Goal: Use online tool/utility: Utilize a website feature to perform a specific function

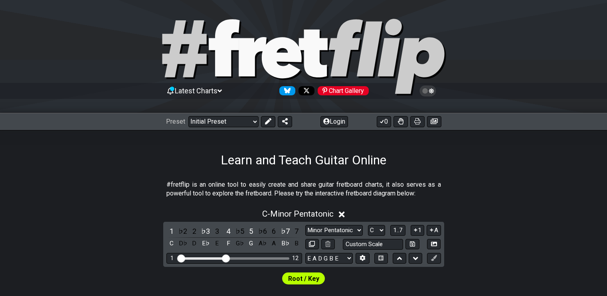
scroll to position [160, 0]
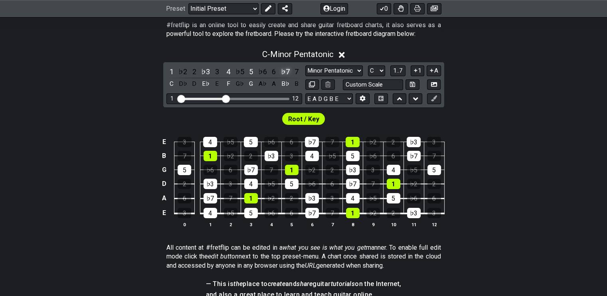
click at [286, 69] on div "♭7" at bounding box center [285, 71] width 10 height 11
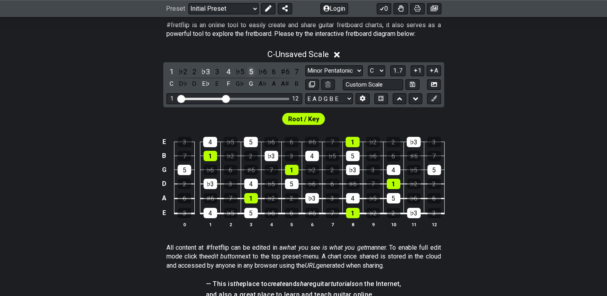
click at [252, 71] on div "5" at bounding box center [251, 71] width 10 height 11
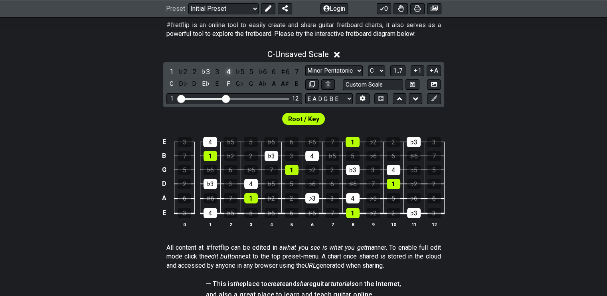
click at [226, 71] on div "4" at bounding box center [228, 71] width 10 height 11
click at [205, 71] on div "♭3" at bounding box center [205, 71] width 10 height 11
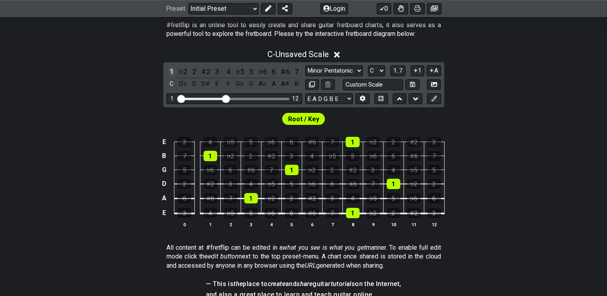
click at [169, 71] on div "1" at bounding box center [171, 71] width 10 height 11
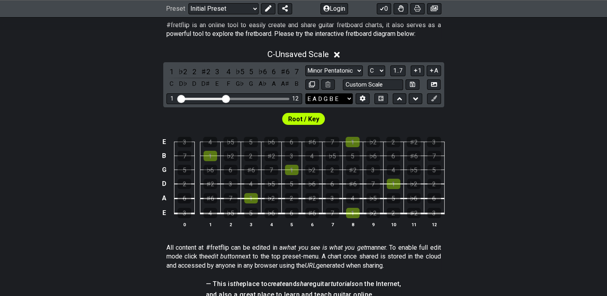
click at [339, 97] on select "E A D G B E E A D G B E E A D G B E B E A D F♯ B A D G C E A D A D G B E E♭ A♭ …" at bounding box center [328, 98] width 47 height 11
select select "F# B E A D G B E"
click at [305, 93] on select "E A D G B E E A D G B E E A D G B E B E A D F♯ B A D G C E A D A D G B E E♭ A♭ …" at bounding box center [328, 98] width 47 height 11
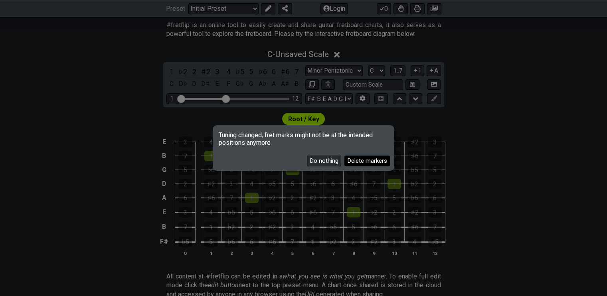
click at [356, 158] on button "Delete markers" at bounding box center [366, 161] width 45 height 11
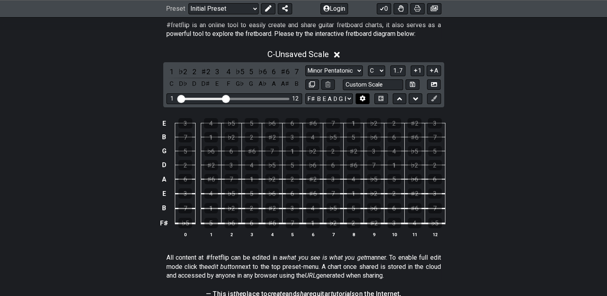
click at [361, 102] on button at bounding box center [362, 98] width 14 height 11
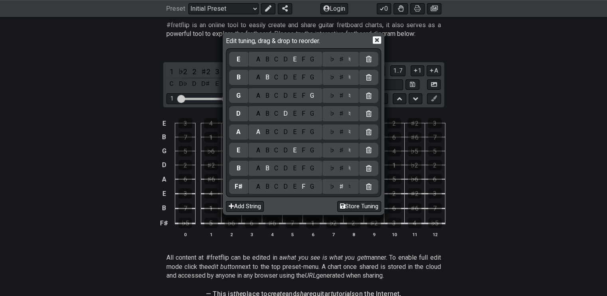
click at [371, 61] on div at bounding box center [368, 59] width 19 height 15
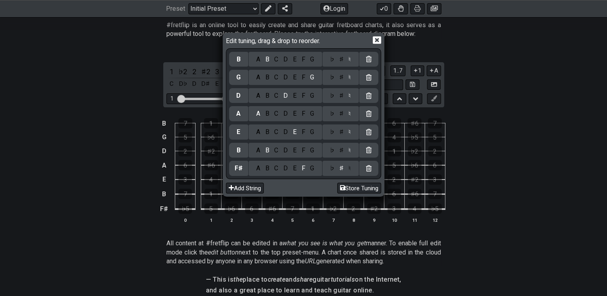
click at [240, 61] on div "B" at bounding box center [238, 59] width 4 height 9
click at [277, 60] on div "C" at bounding box center [276, 59] width 9 height 9
click at [376, 41] on icon at bounding box center [376, 40] width 8 height 8
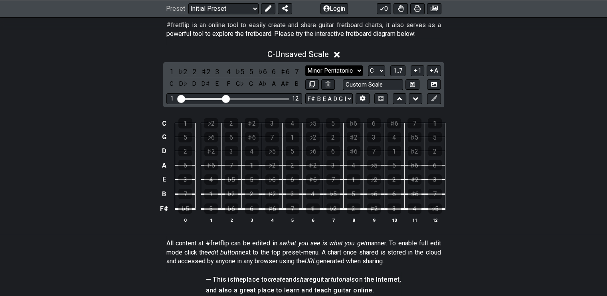
click at [348, 70] on select "Minor Pentatonic Click to edit Minor Pentatonic Major Pentatonic Minor Blues Ma…" at bounding box center [333, 70] width 57 height 11
select select "Click to edit"
click at [305, 65] on select "Minor Pentatonic Click to edit Minor Pentatonic Major Pentatonic Minor Blues Ma…" at bounding box center [333, 70] width 57 height 11
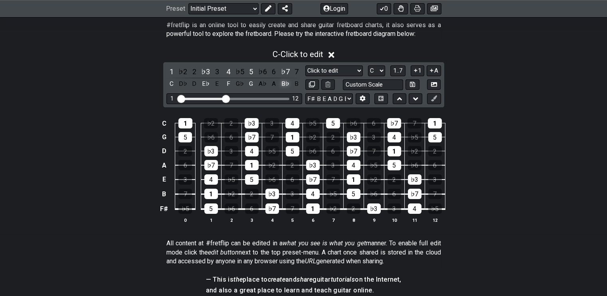
click at [283, 84] on div "B♭" at bounding box center [285, 84] width 10 height 11
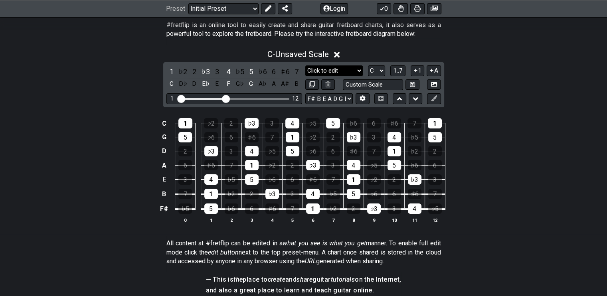
click at [355, 71] on select "Minor Pentatonic Click to edit Minor Pentatonic Major Pentatonic Minor Blues Ma…" at bounding box center [333, 70] width 57 height 11
click at [305, 65] on select "Minor Pentatonic Click to edit Minor Pentatonic Major Pentatonic Minor Blues Ma…" at bounding box center [333, 70] width 57 height 11
click at [367, 86] on input "text" at bounding box center [373, 84] width 61 height 11
type input "Custom Scale"
click at [369, 70] on select "A♭ A A♯ B♭ B C C♯ D♭ D D♯ E♭ E F F♯ G♭ G G♯" at bounding box center [376, 70] width 17 height 11
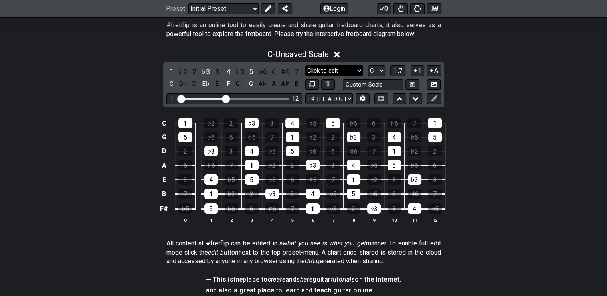
click at [357, 69] on select "Minor Pentatonic Click to edit Minor Pentatonic Major Pentatonic Minor Blues Ma…" at bounding box center [333, 70] width 57 height 11
click at [305, 65] on select "Minor Pentatonic Click to edit Minor Pentatonic Major Pentatonic Minor Blues Ma…" at bounding box center [333, 70] width 57 height 11
click at [345, 75] on select "Minor Pentatonic Click to edit Minor Pentatonic Major Pentatonic Minor Blues Ma…" at bounding box center [333, 70] width 57 height 11
select select "Major"
click at [305, 65] on select "Minor Pentatonic Click to edit Minor Pentatonic Major Pentatonic Minor Blues Ma…" at bounding box center [333, 70] width 57 height 11
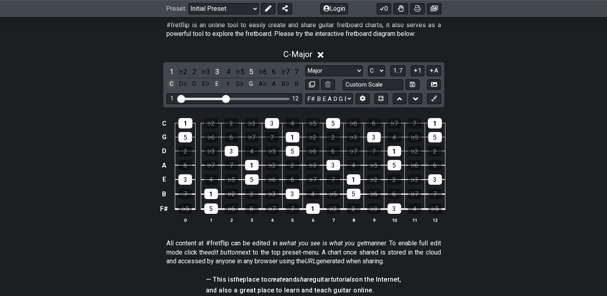
click at [174, 82] on div "C" at bounding box center [171, 84] width 10 height 11
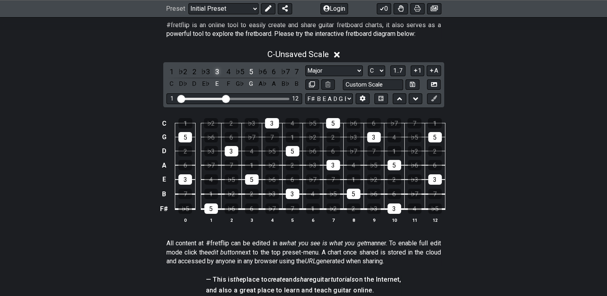
click at [218, 71] on div "3" at bounding box center [217, 71] width 10 height 11
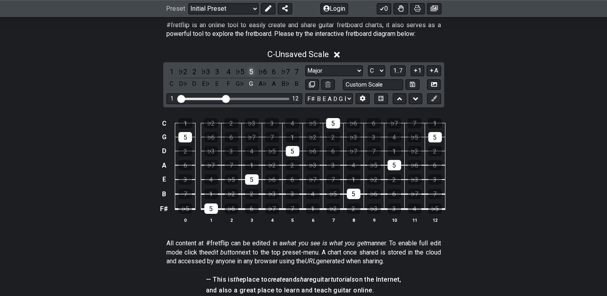
click at [250, 71] on div "5" at bounding box center [251, 71] width 10 height 11
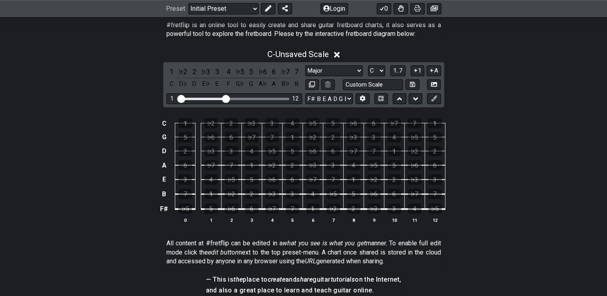
click at [338, 54] on icon at bounding box center [337, 55] width 6 height 6
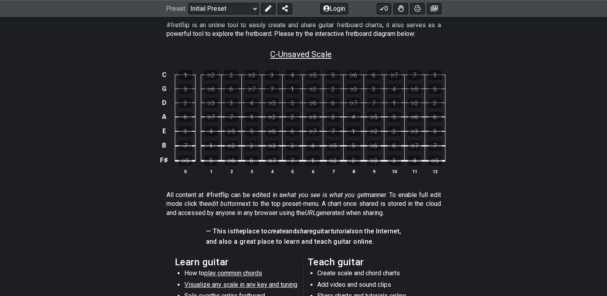
click at [299, 53] on span "C - Unsaved Scale" at bounding box center [300, 54] width 61 height 10
select select "Major"
select select "C"
select select "F# B E A D G B E"
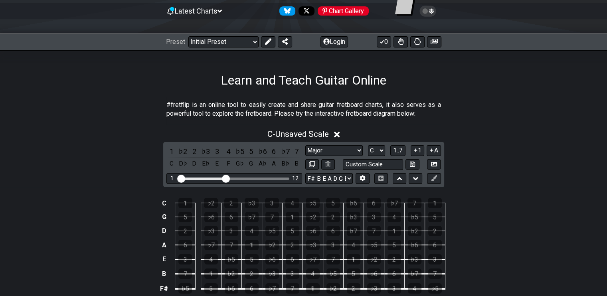
scroll to position [120, 0]
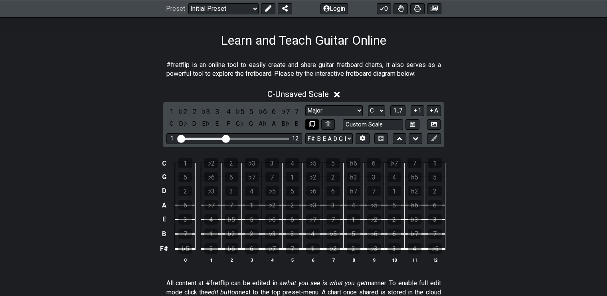
click at [315, 123] on button at bounding box center [312, 124] width 14 height 11
select select "Major"
select select "C"
select select "F# B E A D G B E"
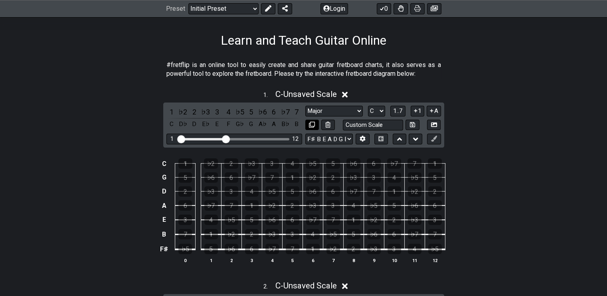
click at [315, 123] on button at bounding box center [312, 125] width 14 height 11
select select "Major"
select select "C"
select select "F# B E A D G B E"
click at [323, 124] on button at bounding box center [328, 125] width 14 height 11
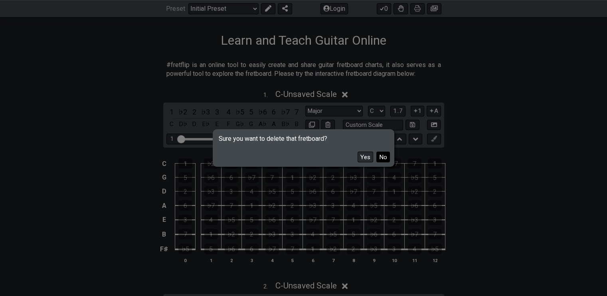
click at [380, 154] on button "No" at bounding box center [383, 157] width 14 height 11
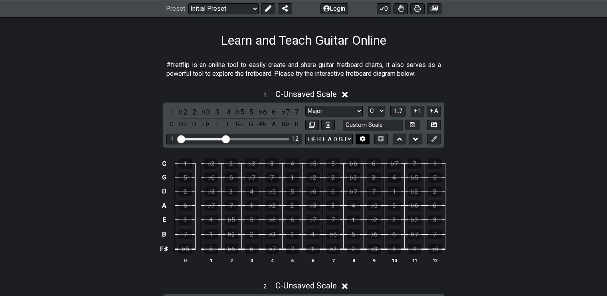
click at [366, 138] on button at bounding box center [362, 139] width 14 height 11
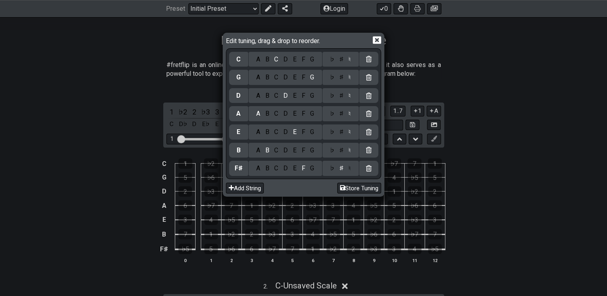
click at [374, 40] on icon at bounding box center [376, 40] width 8 height 8
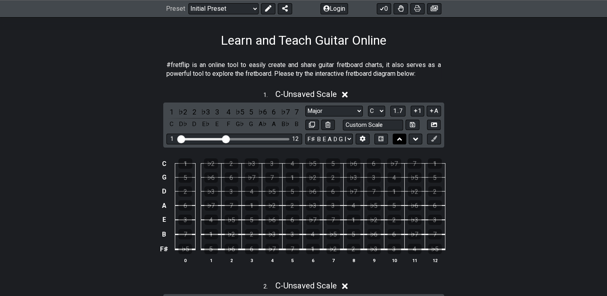
click at [403, 137] on button at bounding box center [399, 139] width 14 height 11
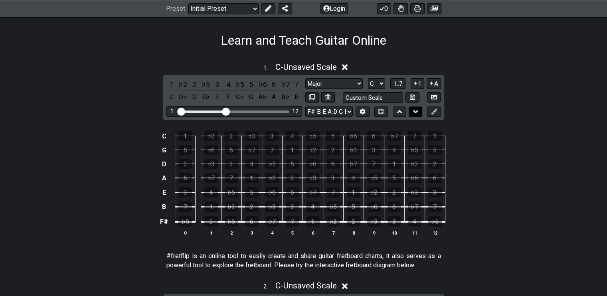
click at [412, 110] on button at bounding box center [415, 111] width 14 height 11
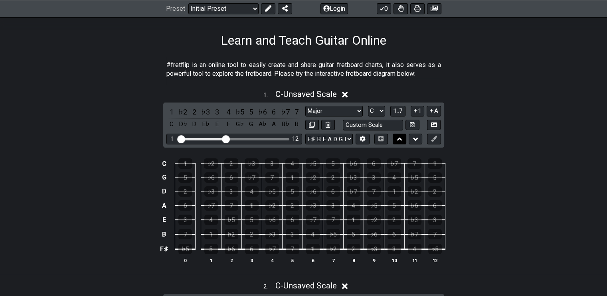
click at [400, 140] on icon at bounding box center [399, 139] width 5 height 8
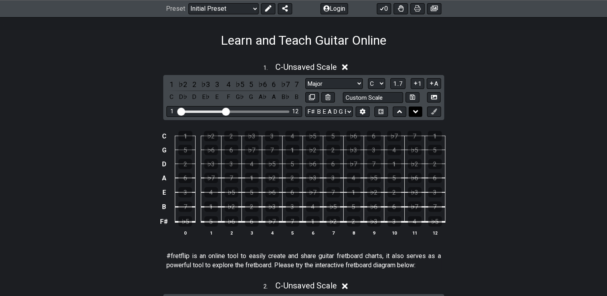
click at [413, 111] on icon at bounding box center [415, 112] width 5 height 8
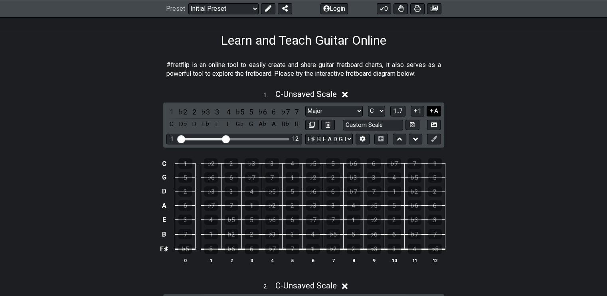
click at [429, 111] on icon at bounding box center [432, 111] width 8 height 6
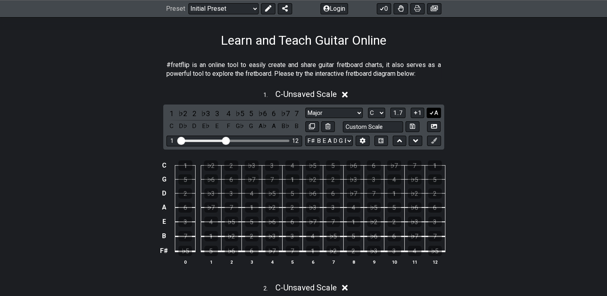
click at [429, 111] on icon at bounding box center [432, 113] width 8 height 6
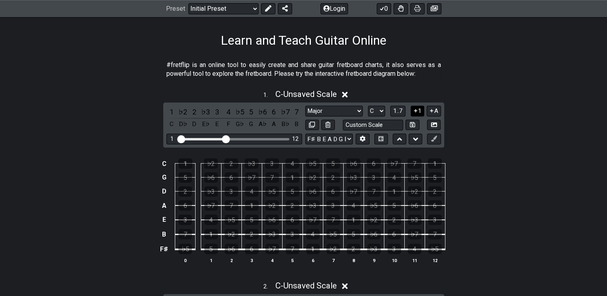
click at [418, 113] on button "1" at bounding box center [417, 111] width 14 height 11
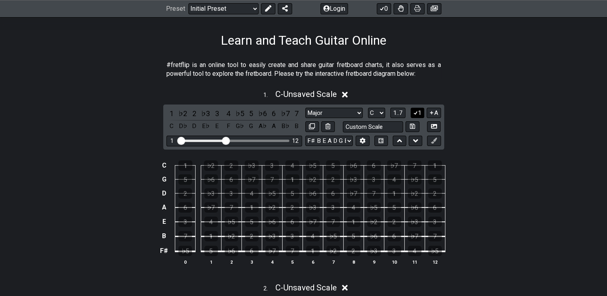
click at [418, 113] on button "1" at bounding box center [417, 113] width 14 height 11
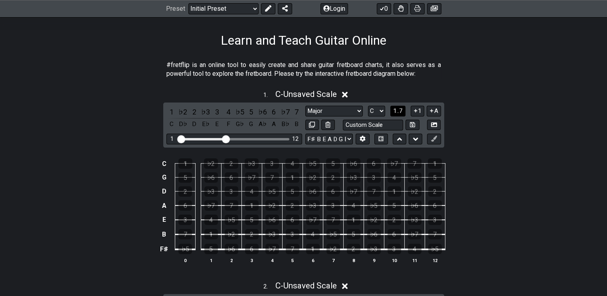
click at [397, 112] on span "1..7" at bounding box center [398, 110] width 10 height 7
click at [397, 112] on span "..." at bounding box center [398, 110] width 4 height 7
click at [209, 246] on div "G" at bounding box center [211, 249] width 14 height 10
click at [248, 234] on div "D" at bounding box center [252, 234] width 14 height 10
click at [207, 250] on div "G" at bounding box center [211, 249] width 14 height 10
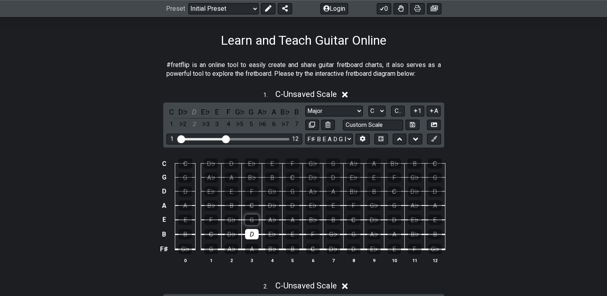
click at [250, 218] on div "G" at bounding box center [252, 220] width 14 height 10
click at [251, 232] on div "D" at bounding box center [252, 234] width 14 height 10
click at [252, 218] on div "G" at bounding box center [252, 220] width 14 height 10
click at [399, 111] on span "C.." at bounding box center [397, 110] width 6 height 7
click at [399, 111] on span "1..7" at bounding box center [398, 110] width 10 height 7
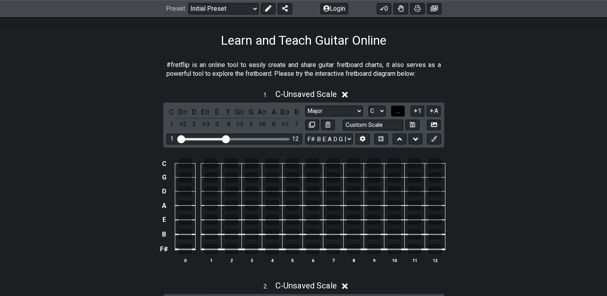
click at [399, 111] on span "..." at bounding box center [398, 110] width 4 height 7
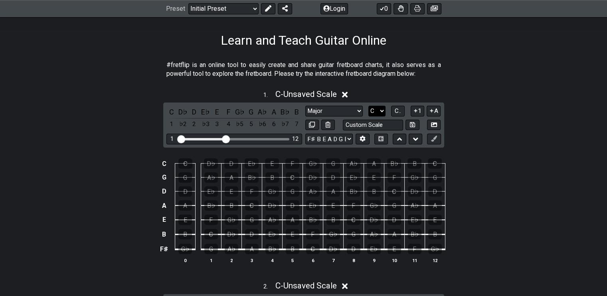
click at [377, 111] on select "A♭ A A♯ B♭ B C C♯ D♭ D D♯ E♭ E F F♯ G♭ G G♯" at bounding box center [376, 111] width 17 height 11
click at [379, 110] on select "A♭ A A♯ B♭ B C C♯ D♭ D D♯ E♭ E F F♯ G♭ G G♯" at bounding box center [376, 111] width 17 height 11
click at [345, 113] on select "Minor Pentatonic Click to edit Minor Pentatonic Major Pentatonic Minor Blues Ma…" at bounding box center [333, 111] width 57 height 11
select select "Click to edit"
click at [305, 106] on select "Minor Pentatonic Click to edit Minor Pentatonic Major Pentatonic Minor Blues Ma…" at bounding box center [333, 111] width 57 height 11
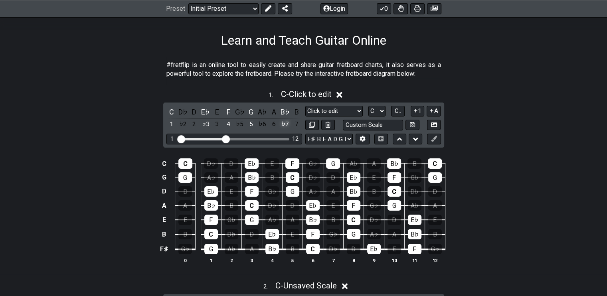
click at [285, 124] on div "♭7" at bounding box center [285, 124] width 10 height 11
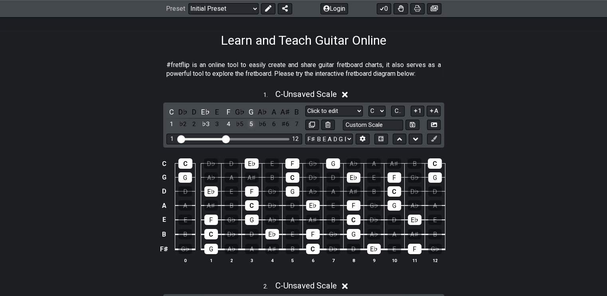
click at [252, 122] on div "5" at bounding box center [251, 124] width 10 height 11
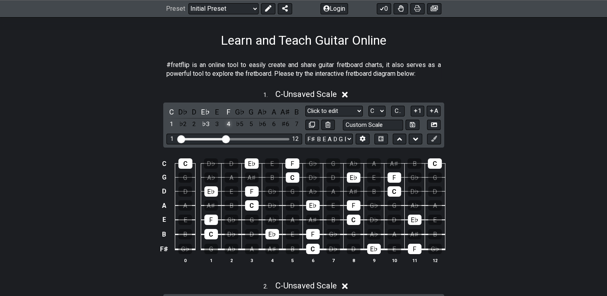
click at [229, 122] on div "4" at bounding box center [228, 124] width 10 height 11
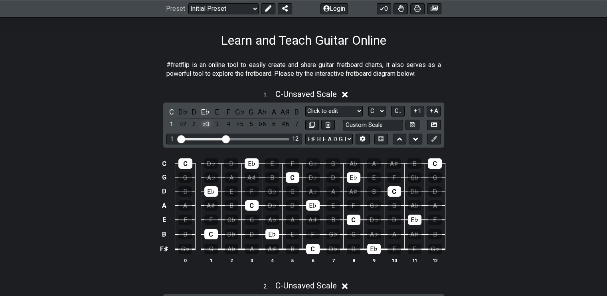
click at [207, 122] on div "♭3" at bounding box center [205, 124] width 10 height 11
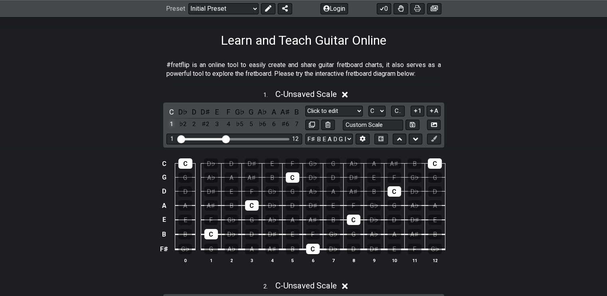
click at [172, 124] on div "1" at bounding box center [171, 124] width 10 height 11
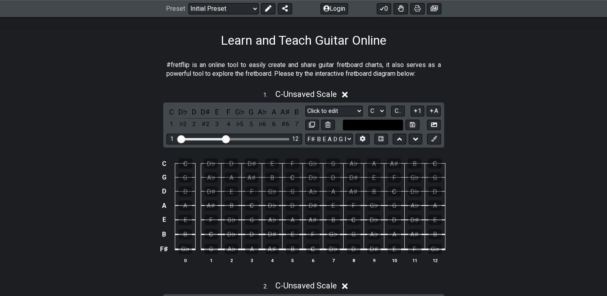
click at [364, 124] on input "text" at bounding box center [373, 125] width 61 height 11
type input "Custom Scale"
click at [430, 125] on button at bounding box center [434, 125] width 14 height 11
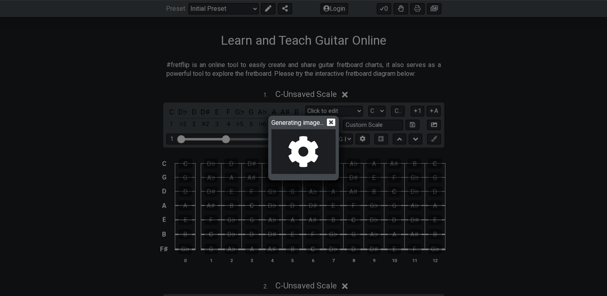
click at [335, 120] on icon at bounding box center [331, 122] width 8 height 8
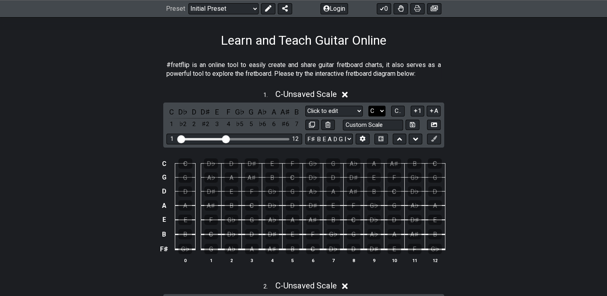
click at [379, 110] on select "A♭ A A♯ B♭ B C C♯ D♭ D D♯ E♭ E F F♯ G♭ G G♯" at bounding box center [376, 111] width 17 height 11
click at [368, 106] on select "A♭ A A♯ B♭ B C C♯ D♭ D D♯ E♭ E F F♯ G♭ G G♯" at bounding box center [376, 111] width 17 height 11
click at [211, 247] on div "G" at bounding box center [211, 249] width 14 height 10
click at [211, 232] on div "C" at bounding box center [211, 234] width 14 height 10
drag, startPoint x: 252, startPoint y: 218, endPoint x: 252, endPoint y: 206, distance: 11.6
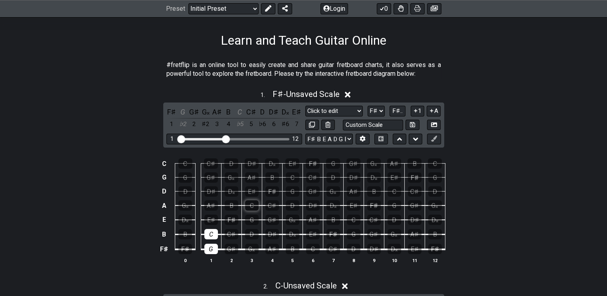
click at [252, 216] on div "G" at bounding box center [252, 220] width 14 height 10
click at [253, 205] on div "C" at bounding box center [252, 205] width 14 height 10
click at [251, 218] on div "G" at bounding box center [252, 220] width 14 height 10
click at [252, 208] on div "C" at bounding box center [252, 205] width 14 height 10
click at [233, 217] on div "F♯" at bounding box center [232, 220] width 14 height 10
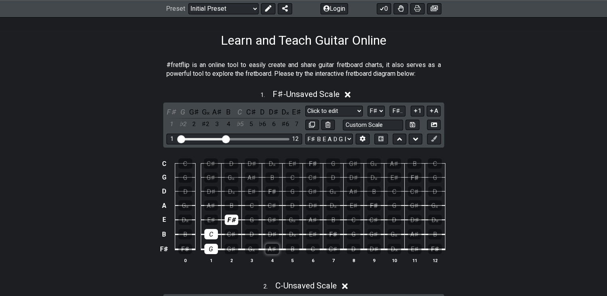
drag, startPoint x: 268, startPoint y: 204, endPoint x: 277, endPoint y: 245, distance: 41.9
click at [269, 204] on div "C♯" at bounding box center [272, 205] width 14 height 10
click at [215, 219] on div "E♯" at bounding box center [211, 220] width 14 height 10
click at [210, 215] on div "E♯" at bounding box center [211, 220] width 14 height 10
click at [369, 111] on select "A♭ A A♯ B♭ B C C♯ D♭ D D♯ E♭ E F F♯ G♭ G G♯" at bounding box center [375, 111] width 17 height 11
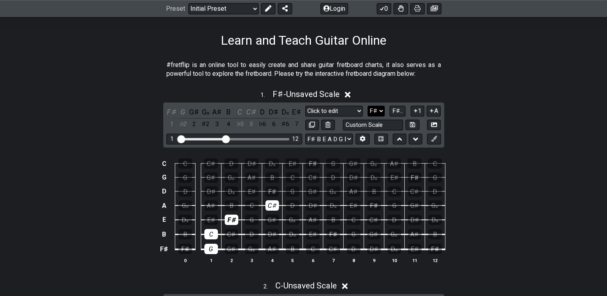
select select "C"
click at [368, 106] on select "A♭ A A♯ B♭ B C C♯ D♭ D D♯ E♭ E F F♯ G♭ G G♯" at bounding box center [375, 111] width 17 height 11
click at [212, 248] on div "G" at bounding box center [211, 249] width 14 height 10
click at [211, 235] on div "C" at bounding box center [211, 234] width 14 height 10
click at [247, 220] on div "G" at bounding box center [252, 220] width 14 height 10
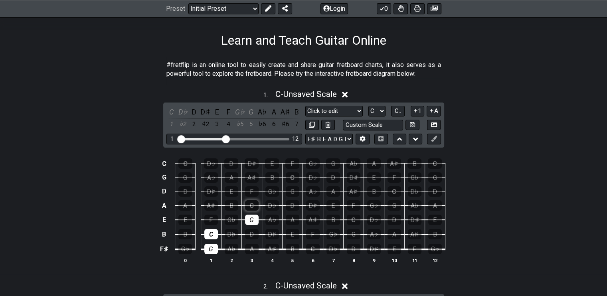
click at [248, 205] on div "C" at bounding box center [252, 205] width 14 height 10
click at [251, 218] on div "G" at bounding box center [252, 220] width 14 height 10
click at [250, 201] on div "C" at bounding box center [252, 205] width 14 height 10
click at [230, 219] on div "G♭" at bounding box center [232, 220] width 14 height 10
click at [269, 205] on div "D♭" at bounding box center [272, 205] width 14 height 10
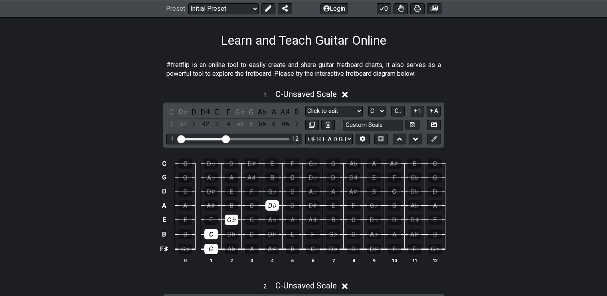
drag, startPoint x: 231, startPoint y: 217, endPoint x: 243, endPoint y: 213, distance: 12.2
click at [231, 217] on div "G♭" at bounding box center [232, 220] width 14 height 10
click at [273, 203] on div "D♭" at bounding box center [272, 205] width 14 height 10
click at [211, 218] on div "F" at bounding box center [211, 220] width 14 height 10
click at [211, 198] on td "A♯" at bounding box center [211, 198] width 20 height 14
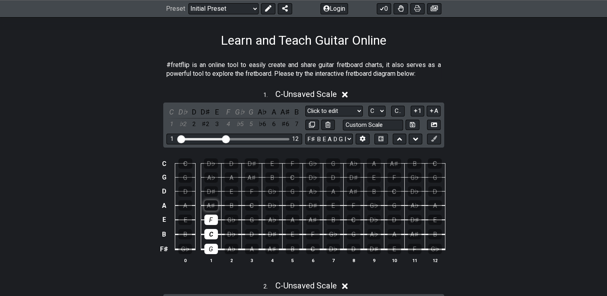
click at [211, 202] on div "A♯" at bounding box center [211, 205] width 14 height 10
click at [215, 221] on div "F" at bounding box center [211, 220] width 14 height 10
click at [213, 206] on div "A♯" at bounding box center [211, 205] width 14 height 10
click at [234, 219] on div "G♭" at bounding box center [232, 220] width 14 height 10
click at [270, 204] on div "D♭" at bounding box center [272, 205] width 14 height 10
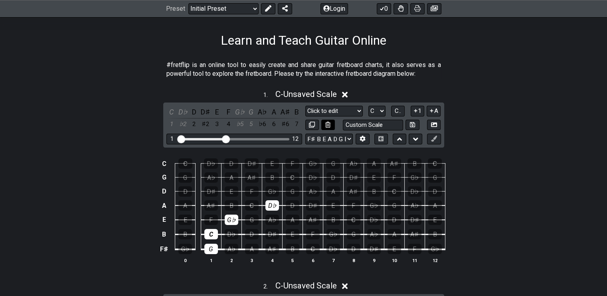
click at [329, 124] on icon at bounding box center [327, 125] width 5 height 6
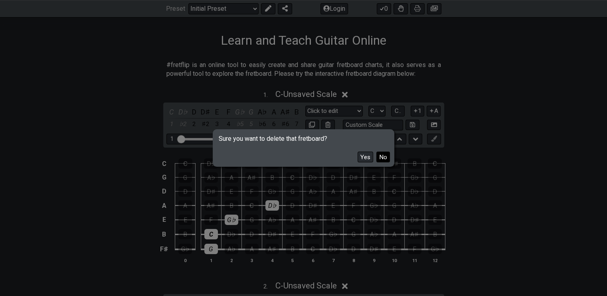
click at [378, 157] on button "No" at bounding box center [383, 157] width 14 height 11
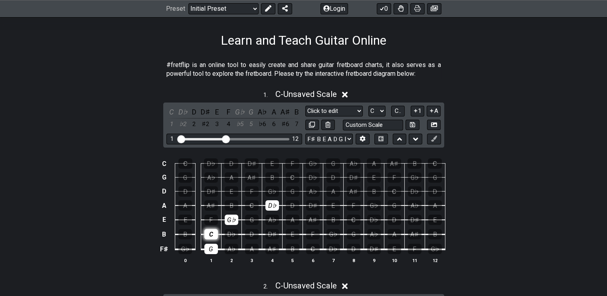
click at [206, 231] on div "C" at bounding box center [211, 234] width 14 height 10
click at [230, 220] on div "G♭" at bounding box center [232, 220] width 14 height 10
click at [274, 203] on div "D♭" at bounding box center [272, 205] width 14 height 10
click at [209, 250] on div "G" at bounding box center [211, 249] width 14 height 10
click at [213, 233] on div "C" at bounding box center [211, 234] width 14 height 10
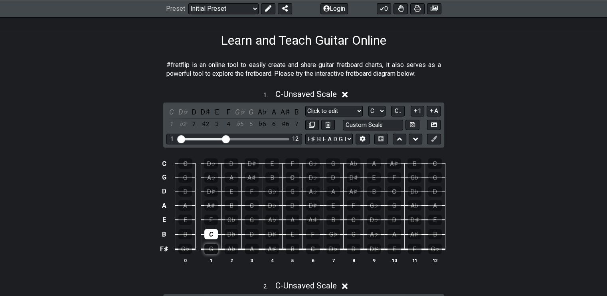
click at [215, 251] on div "G" at bounding box center [211, 249] width 14 height 10
click at [256, 245] on div "A" at bounding box center [252, 249] width 14 height 10
click at [255, 233] on div "D" at bounding box center [252, 234] width 14 height 10
click at [181, 244] on div "G♭" at bounding box center [185, 249] width 14 height 10
click at [183, 232] on div "B" at bounding box center [185, 234] width 14 height 10
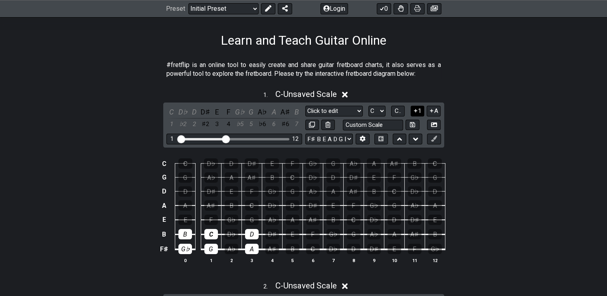
click at [413, 112] on icon at bounding box center [416, 111] width 8 height 6
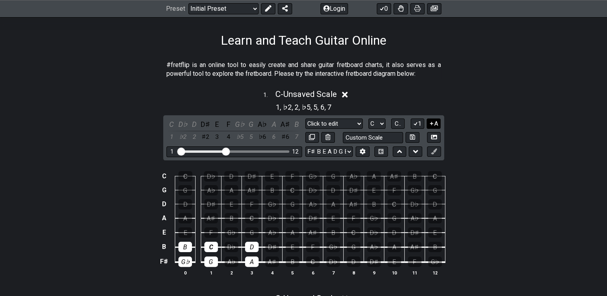
click at [429, 121] on icon at bounding box center [432, 123] width 8 height 6
click at [270, 106] on span "G♭" at bounding box center [275, 107] width 10 height 11
click at [414, 121] on icon at bounding box center [416, 123] width 8 height 6
click at [356, 123] on select "Minor Pentatonic Click to edit Minor Pentatonic Major Pentatonic Minor Blues Ma…" at bounding box center [333, 123] width 57 height 11
click at [305, 118] on select "Minor Pentatonic Click to edit Minor Pentatonic Major Pentatonic Minor Blues Ma…" at bounding box center [333, 123] width 57 height 11
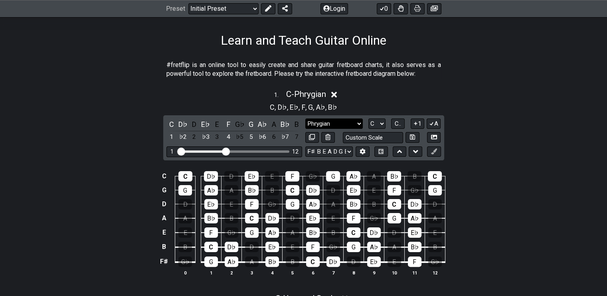
click at [341, 123] on select "Minor Pentatonic Click to edit Minor Pentatonic Major Pentatonic Minor Blues Ma…" at bounding box center [333, 123] width 57 height 11
click at [305, 118] on select "Minor Pentatonic Click to edit Minor Pentatonic Major Pentatonic Minor Blues Ma…" at bounding box center [333, 123] width 57 height 11
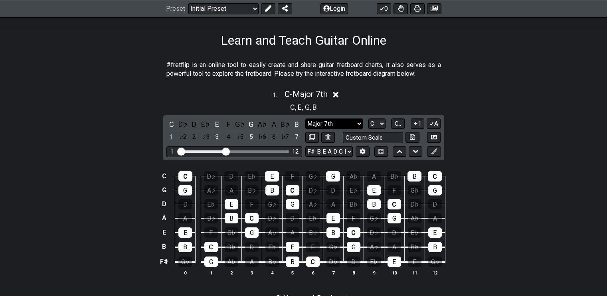
click at [338, 125] on select "Minor Pentatonic Click to edit Minor Pentatonic Major Pentatonic Minor Blues Ma…" at bounding box center [333, 123] width 57 height 11
click at [305, 118] on select "Minor Pentatonic Click to edit Minor Pentatonic Major Pentatonic Minor Blues Ma…" at bounding box center [333, 123] width 57 height 11
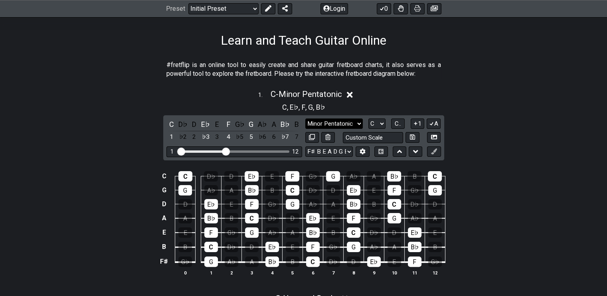
click at [338, 124] on select "Minor Pentatonic Click to edit Minor Pentatonic Major Pentatonic Minor Blues Ma…" at bounding box center [333, 123] width 57 height 11
select select "Click to edit"
click at [305, 118] on select "Minor Pentatonic Click to edit Minor Pentatonic Major Pentatonic Minor Blues Ma…" at bounding box center [333, 123] width 57 height 11
click at [320, 94] on span "C - Click to edit" at bounding box center [305, 94] width 51 height 10
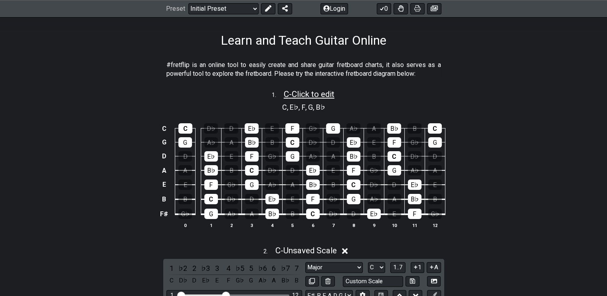
click at [311, 95] on span "C - Click to edit" at bounding box center [309, 94] width 51 height 10
select select "Click to edit"
select select "C"
select select "F# B E A D G B E"
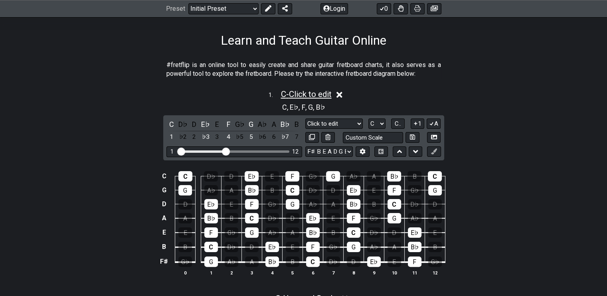
click at [311, 95] on span "C - Click to edit" at bounding box center [305, 94] width 51 height 10
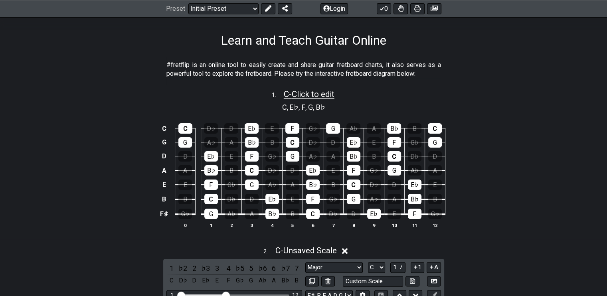
click at [311, 95] on span "C - Click to edit" at bounding box center [309, 94] width 51 height 10
select select "Click to edit"
select select "C"
select select "F# B E A D G B E"
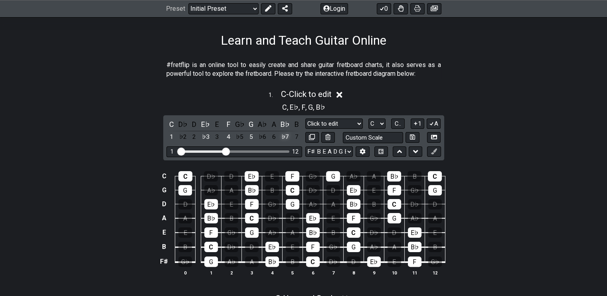
click at [283, 134] on div "♭7" at bounding box center [285, 137] width 10 height 11
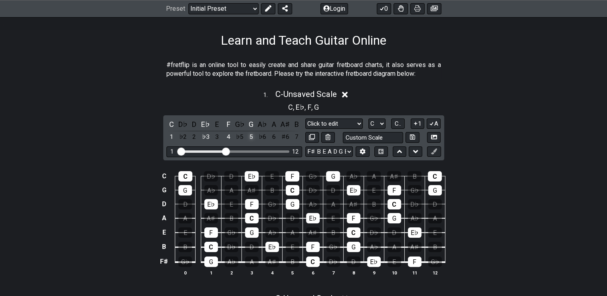
click at [253, 134] on div "5" at bounding box center [251, 137] width 10 height 11
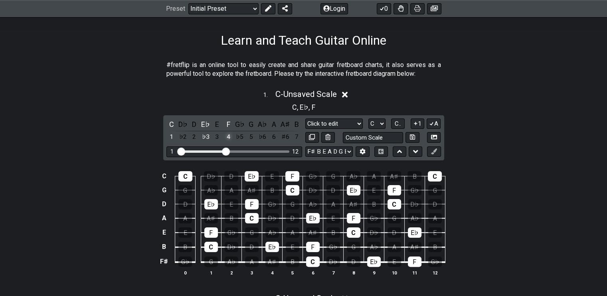
click at [228, 135] on div "4" at bounding box center [228, 137] width 10 height 11
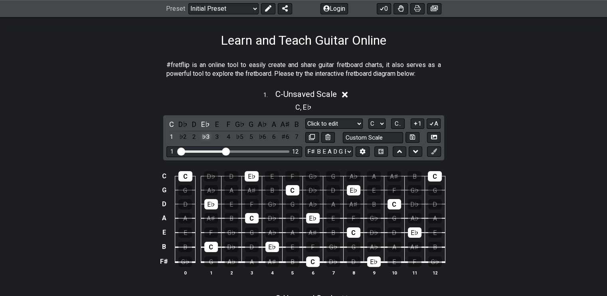
click at [207, 133] on div "♭3" at bounding box center [205, 137] width 10 height 11
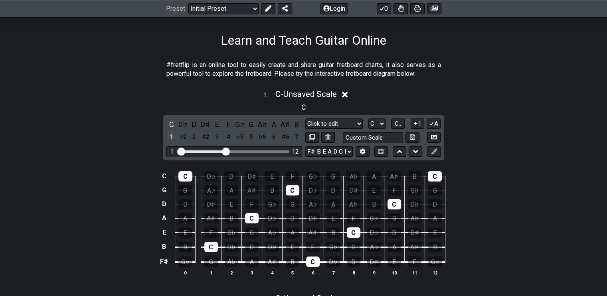
click at [174, 134] on div "1" at bounding box center [171, 137] width 10 height 11
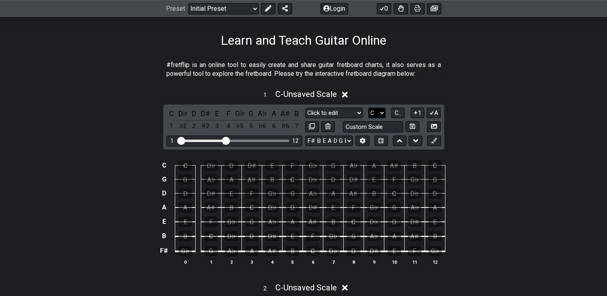
click at [380, 113] on select "A♭ A A♯ B♭ B C C♯ D♭ D D♯ E♭ E F F♯ G♭ G G♯" at bounding box center [376, 113] width 17 height 11
click at [444, 133] on div "1 . C - Unsaved Scale C D♭ D D♯ E F G♭ G A♭ A A♯ B 1 ♭2 2 ♯2 3 4 ♭5 5 ♭6 6 ♯6 7…" at bounding box center [303, 180] width 607 height 191
click at [396, 113] on span "C.." at bounding box center [397, 112] width 6 height 7
click at [396, 113] on span "1..7" at bounding box center [398, 112] width 10 height 7
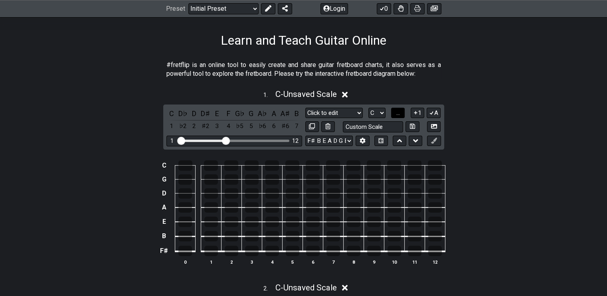
click at [396, 113] on span "..." at bounding box center [398, 112] width 4 height 7
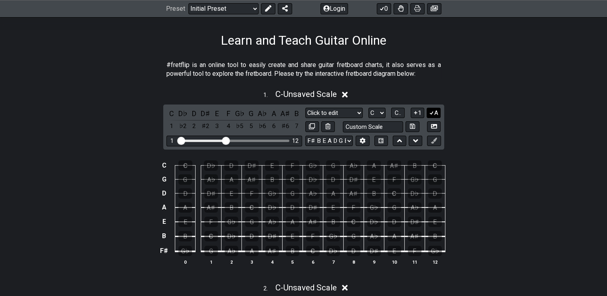
click at [431, 114] on icon at bounding box center [431, 113] width 4 height 4
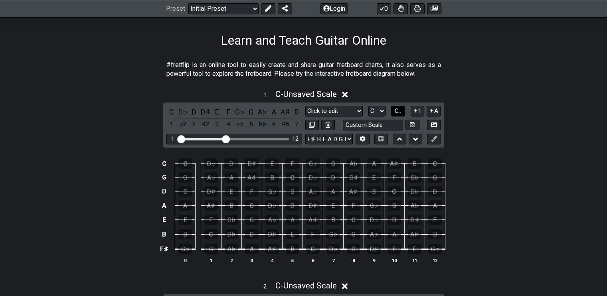
click at [397, 111] on span "C.." at bounding box center [397, 110] width 6 height 7
click at [397, 111] on span "1..7" at bounding box center [398, 110] width 10 height 7
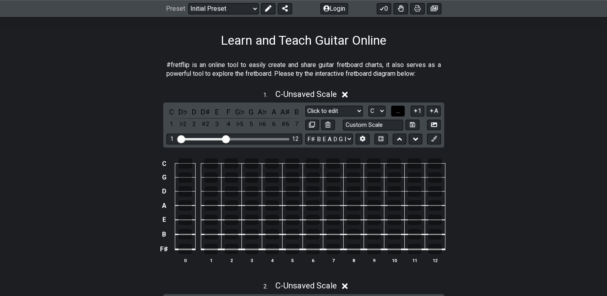
click at [397, 111] on span "..." at bounding box center [398, 110] width 4 height 7
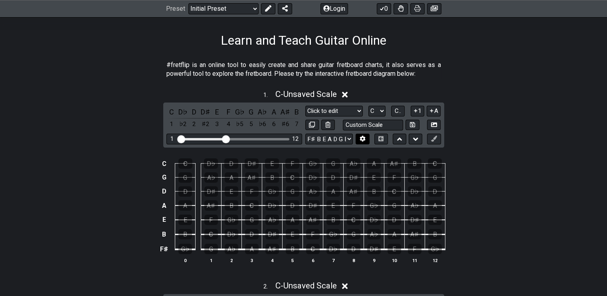
click at [360, 136] on icon at bounding box center [362, 139] width 6 height 6
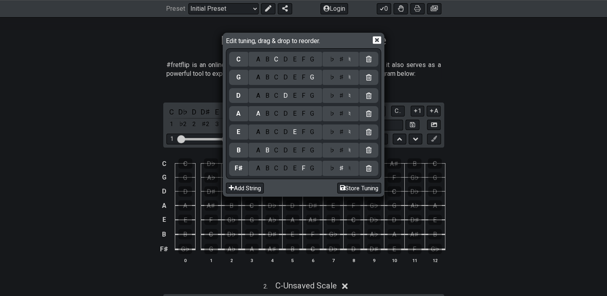
click at [375, 39] on icon at bounding box center [376, 40] width 8 height 8
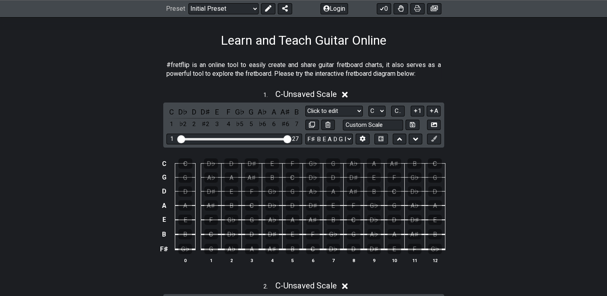
drag, startPoint x: 225, startPoint y: 139, endPoint x: 287, endPoint y: 142, distance: 61.9
click at [287, 138] on input "Visible fret range" at bounding box center [233, 138] width 113 height 0
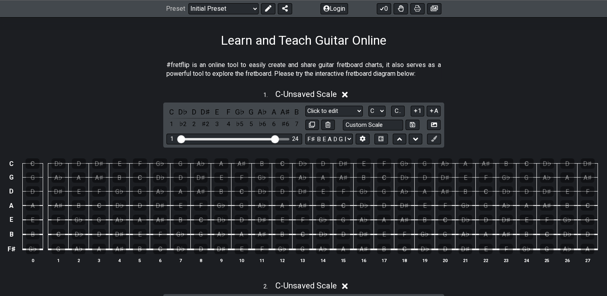
drag, startPoint x: 287, startPoint y: 135, endPoint x: 273, endPoint y: 137, distance: 14.4
click at [273, 138] on input "Visible fret range" at bounding box center [233, 138] width 113 height 0
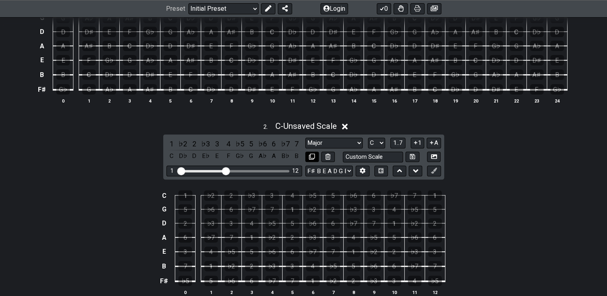
scroll to position [319, 0]
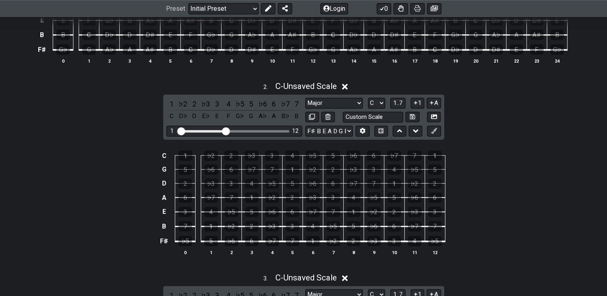
click at [348, 87] on icon at bounding box center [345, 87] width 6 height 8
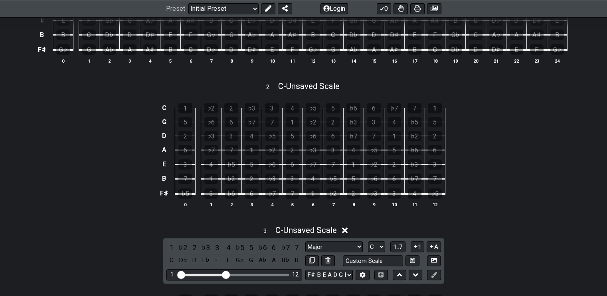
scroll to position [399, 0]
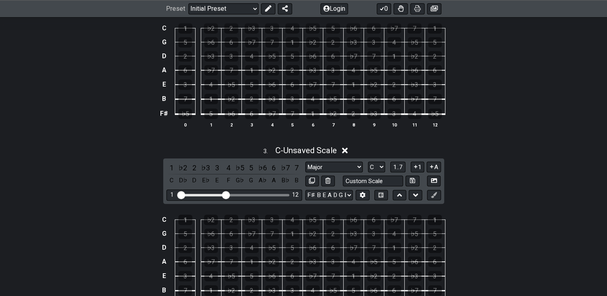
click at [348, 150] on icon at bounding box center [345, 150] width 6 height 8
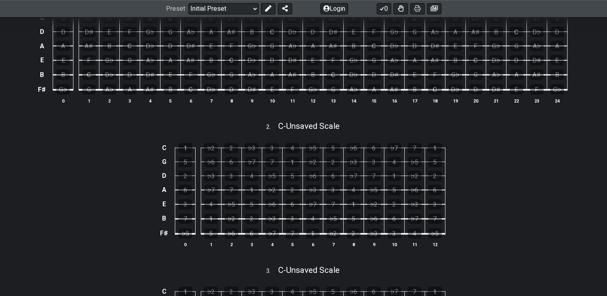
scroll to position [120, 0]
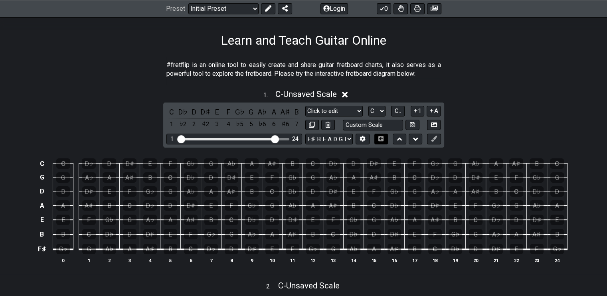
click at [379, 138] on icon at bounding box center [381, 138] width 6 height 5
click at [360, 137] on icon at bounding box center [363, 139] width 6 height 6
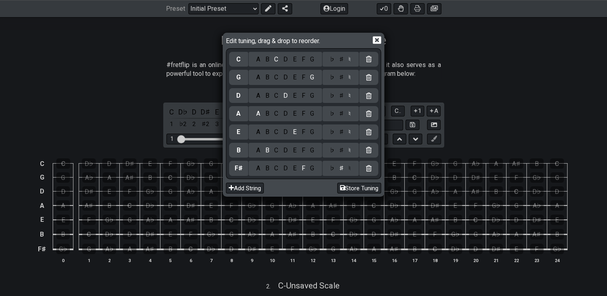
click at [375, 42] on icon at bounding box center [376, 40] width 8 height 8
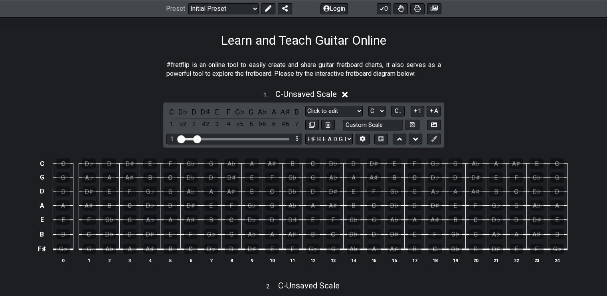
drag, startPoint x: 273, startPoint y: 139, endPoint x: 195, endPoint y: 135, distance: 77.9
click at [195, 138] on input "Visible fret range" at bounding box center [233, 138] width 113 height 0
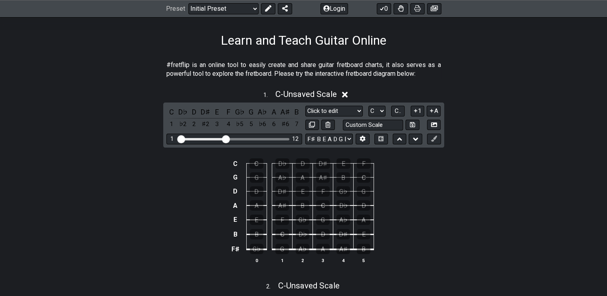
drag, startPoint x: 197, startPoint y: 137, endPoint x: 227, endPoint y: 140, distance: 29.7
click at [227, 138] on input "Visible fret range" at bounding box center [233, 138] width 113 height 0
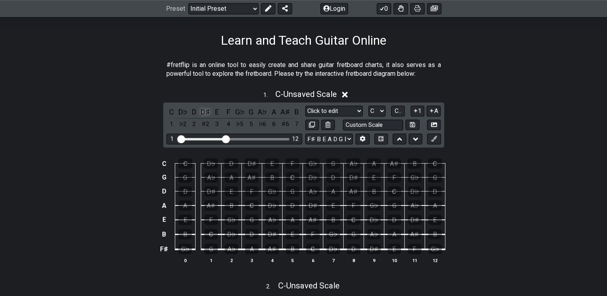
click at [201, 113] on div "D♯" at bounding box center [205, 111] width 10 height 11
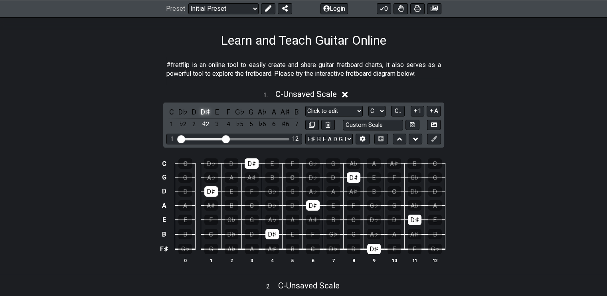
click at [201, 113] on div "D♯" at bounding box center [205, 111] width 10 height 11
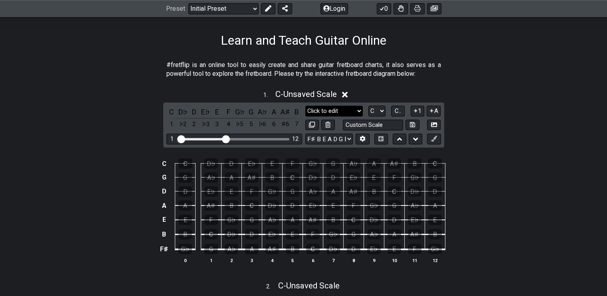
click at [356, 110] on select "Minor Pentatonic Click to edit Minor Pentatonic Major Pentatonic Minor Blues Ma…" at bounding box center [333, 111] width 57 height 11
select select "Whole-Tone"
click at [305, 106] on select "Minor Pentatonic Click to edit Minor Pentatonic Major Pentatonic Minor Blues Ma…" at bounding box center [333, 111] width 57 height 11
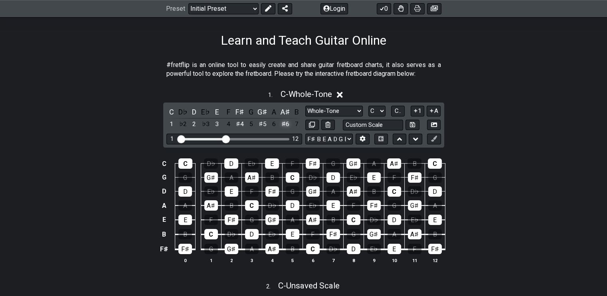
click at [282, 124] on div "♯6" at bounding box center [285, 124] width 10 height 11
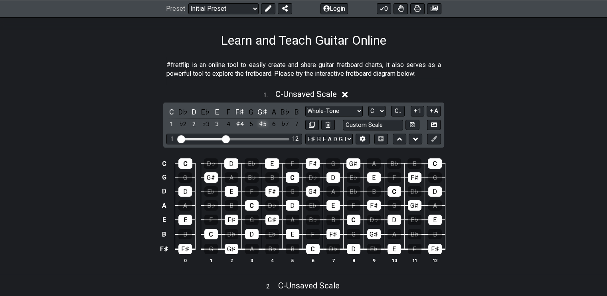
click at [263, 124] on div "♯5" at bounding box center [262, 124] width 10 height 11
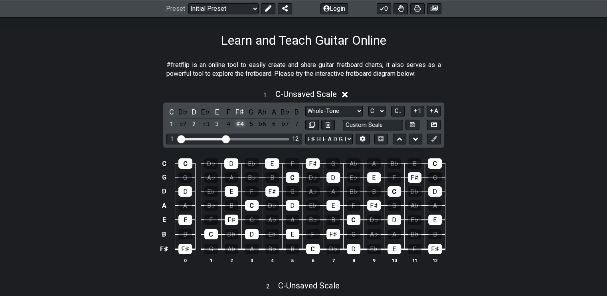
click at [243, 124] on div "♯4" at bounding box center [239, 124] width 10 height 11
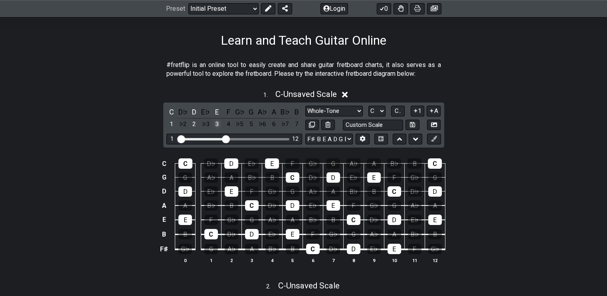
click at [215, 122] on div "3" at bounding box center [217, 124] width 10 height 11
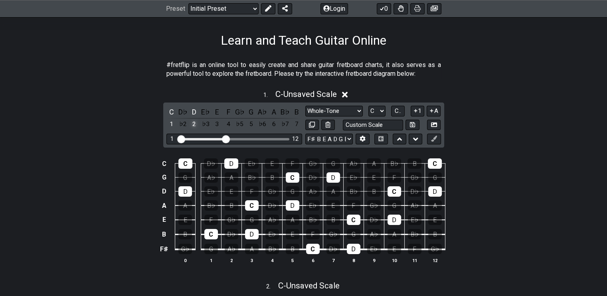
click at [195, 120] on div "2" at bounding box center [194, 124] width 10 height 11
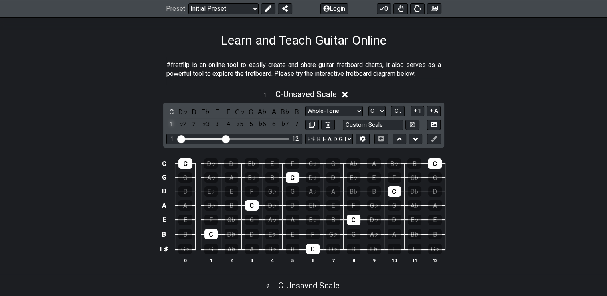
click at [173, 122] on div "1" at bounding box center [171, 124] width 10 height 11
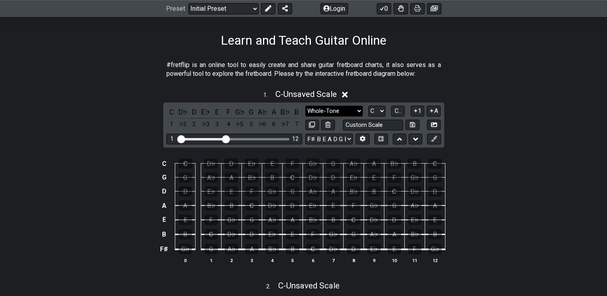
click at [354, 111] on select "Minor Pentatonic Click to edit Minor Pentatonic Major Pentatonic Minor Blues Ma…" at bounding box center [333, 111] width 57 height 11
click at [305, 106] on select "Minor Pentatonic Click to edit Minor Pentatonic Major Pentatonic Minor Blues Ma…" at bounding box center [333, 111] width 57 height 11
click at [171, 124] on div "1" at bounding box center [171, 124] width 10 height 11
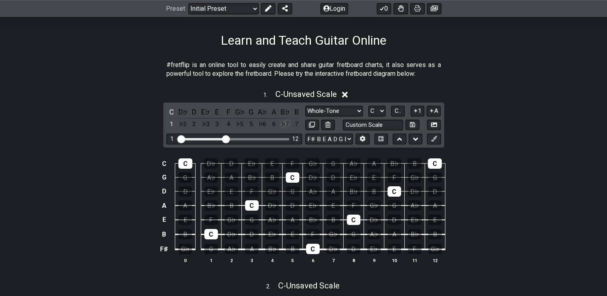
click at [286, 124] on div "♭7" at bounding box center [285, 124] width 10 height 11
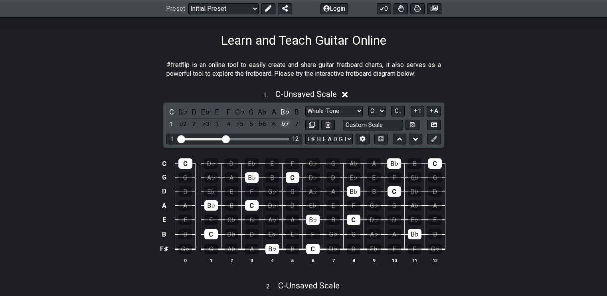
click at [287, 121] on div "♭7" at bounding box center [285, 124] width 10 height 11
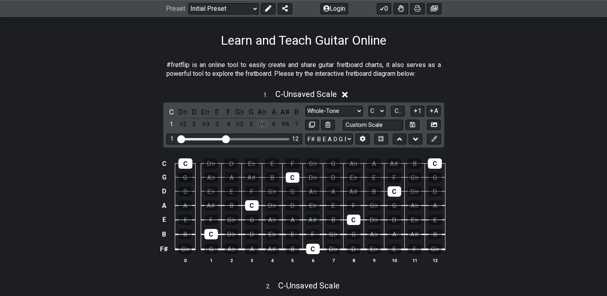
click at [263, 126] on div "♭6" at bounding box center [262, 124] width 10 height 11
click at [263, 125] on div "♭6" at bounding box center [262, 124] width 10 height 11
click at [241, 125] on div "♭5" at bounding box center [239, 124] width 10 height 11
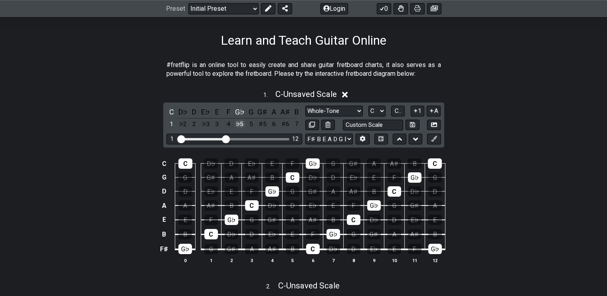
click at [241, 125] on div "♭5" at bounding box center [239, 124] width 10 height 11
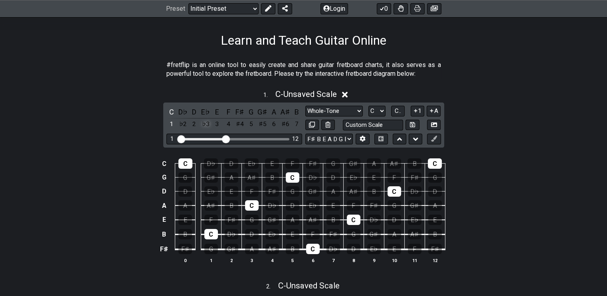
click at [207, 123] on div "♭3" at bounding box center [205, 124] width 10 height 11
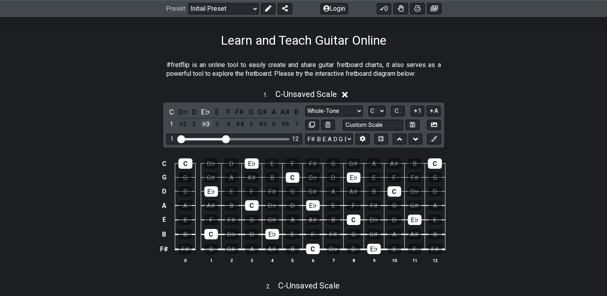
click at [207, 123] on div "♭3" at bounding box center [205, 124] width 10 height 11
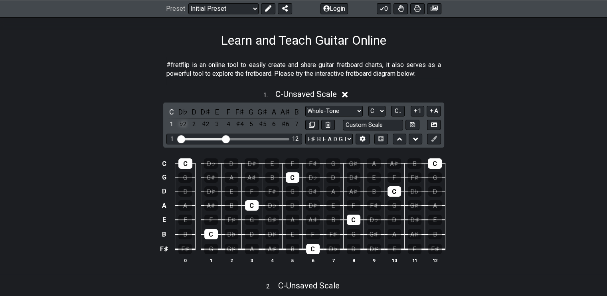
click at [181, 122] on div "♭2" at bounding box center [182, 124] width 10 height 11
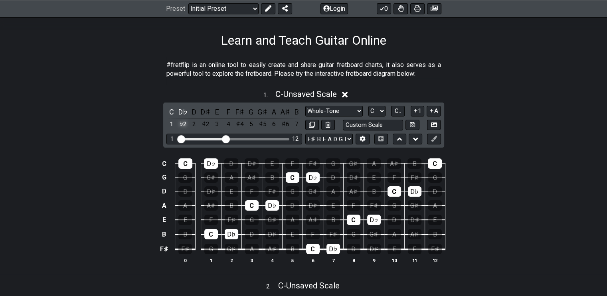
click at [181, 122] on div "♭2" at bounding box center [182, 124] width 10 height 11
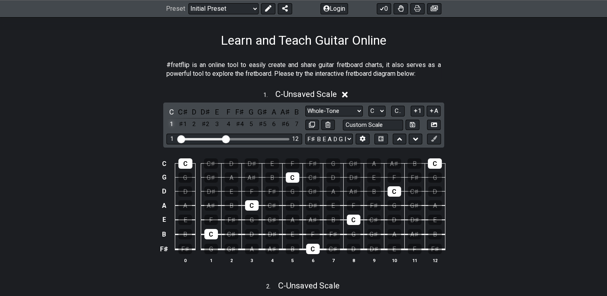
click at [172, 125] on div "1" at bounding box center [171, 124] width 10 height 11
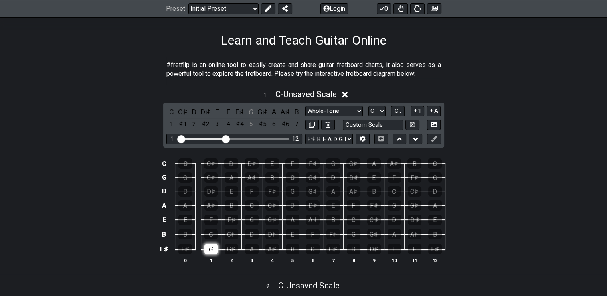
click at [210, 250] on div "G" at bounding box center [211, 249] width 14 height 10
click at [210, 248] on div "G" at bounding box center [211, 249] width 14 height 10
click at [332, 231] on div "F♯" at bounding box center [333, 234] width 14 height 10
click at [333, 232] on div "F♯" at bounding box center [333, 234] width 14 height 10
click at [228, 248] on div "G♯" at bounding box center [232, 249] width 14 height 10
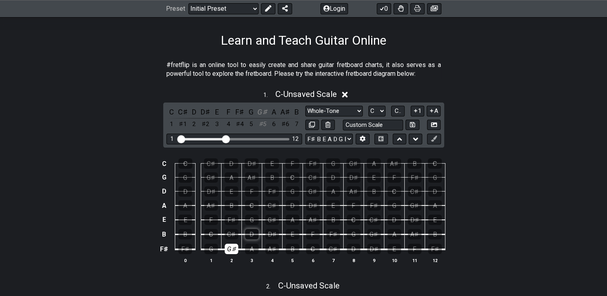
click at [256, 236] on div "D" at bounding box center [252, 234] width 14 height 10
click at [271, 221] on div "G♯" at bounding box center [272, 220] width 14 height 10
click at [276, 217] on div "G♯" at bounding box center [272, 220] width 14 height 10
click at [254, 218] on div "G" at bounding box center [252, 220] width 14 height 10
click at [251, 236] on div "D" at bounding box center [252, 234] width 14 height 10
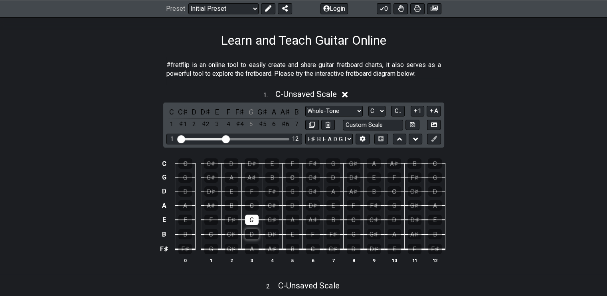
drag, startPoint x: 233, startPoint y: 252, endPoint x: 252, endPoint y: 231, distance: 28.5
click at [234, 250] on div "G♯" at bounding box center [232, 249] width 14 height 10
click at [257, 215] on div "G" at bounding box center [252, 220] width 14 height 10
click at [229, 234] on div "C♯" at bounding box center [232, 234] width 14 height 10
click at [231, 220] on div "F♯" at bounding box center [232, 220] width 14 height 10
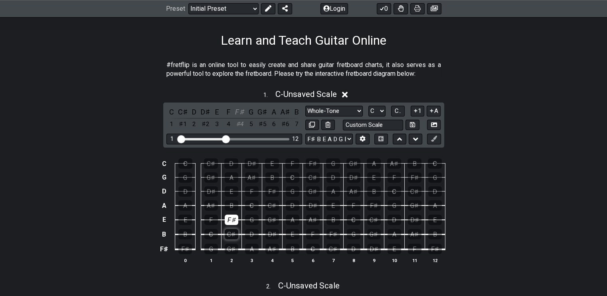
click at [231, 231] on div "C♯" at bounding box center [232, 234] width 14 height 10
click at [204, 234] on div "C" at bounding box center [211, 234] width 14 height 10
click at [212, 220] on div "F" at bounding box center [211, 220] width 14 height 10
click at [223, 221] on td "C♯" at bounding box center [231, 227] width 20 height 15
click at [229, 220] on div "F♯" at bounding box center [232, 220] width 14 height 10
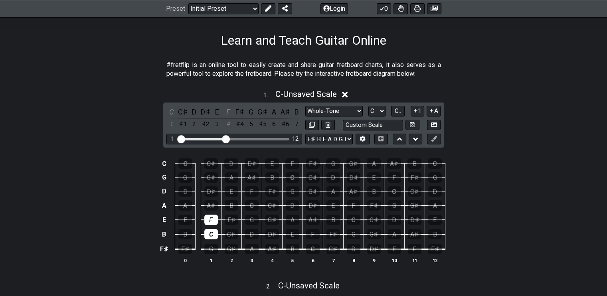
click at [233, 224] on td "C♯" at bounding box center [231, 227] width 20 height 15
click at [233, 221] on div "F♯" at bounding box center [232, 220] width 14 height 10
drag, startPoint x: 218, startPoint y: 218, endPoint x: 213, endPoint y: 217, distance: 5.8
click at [217, 218] on td "F" at bounding box center [211, 212] width 20 height 14
click at [213, 217] on div "F" at bounding box center [211, 220] width 14 height 10
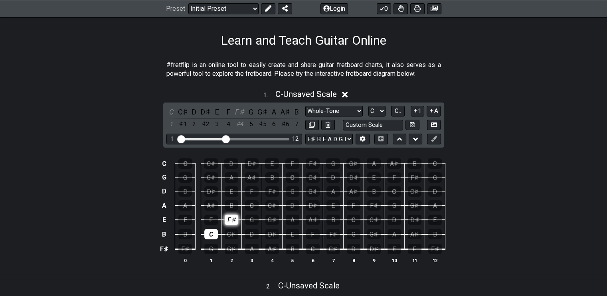
click at [229, 222] on div "F♯" at bounding box center [232, 220] width 14 height 10
click at [213, 232] on div "C" at bounding box center [211, 234] width 14 height 10
click at [210, 250] on div "G" at bounding box center [211, 249] width 14 height 10
click at [252, 233] on div "D" at bounding box center [252, 234] width 14 height 10
click at [254, 234] on div "D" at bounding box center [252, 234] width 14 height 10
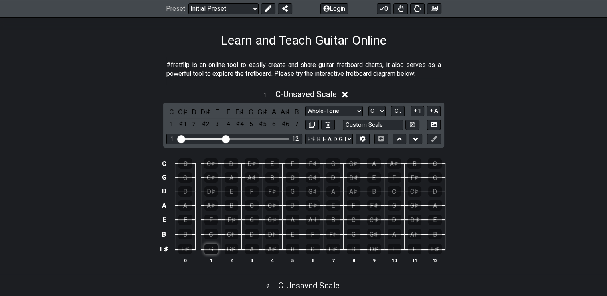
click at [209, 246] on div "G" at bounding box center [211, 249] width 14 height 10
click at [231, 250] on div "G♯" at bounding box center [232, 249] width 14 height 10
click at [236, 248] on div "G♯" at bounding box center [232, 249] width 14 height 10
click at [212, 249] on div "G" at bounding box center [211, 249] width 14 height 10
click at [232, 237] on div "C♯" at bounding box center [232, 234] width 14 height 10
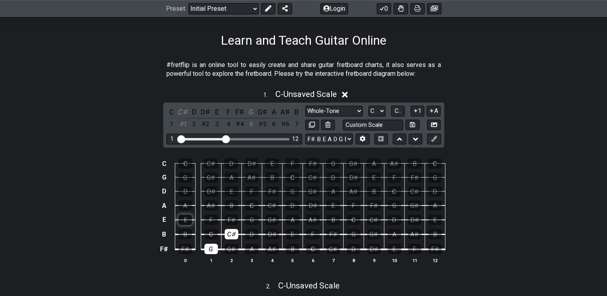
click at [183, 217] on div "E" at bounding box center [185, 220] width 14 height 10
click at [211, 217] on div "F" at bounding box center [211, 220] width 14 height 10
click at [176, 220] on td "B" at bounding box center [185, 227] width 20 height 15
click at [187, 217] on div "E" at bounding box center [185, 220] width 14 height 10
click at [209, 217] on div "F" at bounding box center [211, 220] width 14 height 10
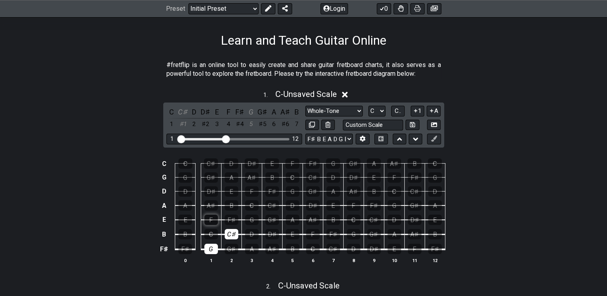
click at [215, 218] on div "F" at bounding box center [211, 220] width 14 height 10
click at [211, 215] on div "F" at bounding box center [211, 220] width 14 height 10
click at [228, 231] on div "C♯" at bounding box center [232, 234] width 14 height 10
click at [206, 253] on div "G" at bounding box center [211, 249] width 14 height 10
click at [209, 232] on div "C" at bounding box center [211, 234] width 14 height 10
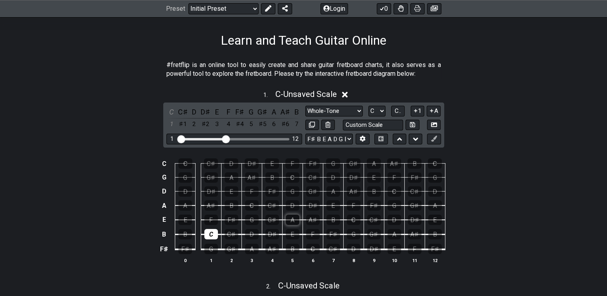
click at [295, 222] on div "A" at bounding box center [293, 220] width 14 height 10
click at [210, 235] on div "C" at bounding box center [211, 234] width 14 height 10
click at [290, 219] on div "A" at bounding box center [293, 220] width 14 height 10
click at [212, 250] on div "G" at bounding box center [211, 249] width 14 height 10
click at [213, 230] on div "C" at bounding box center [211, 234] width 14 height 10
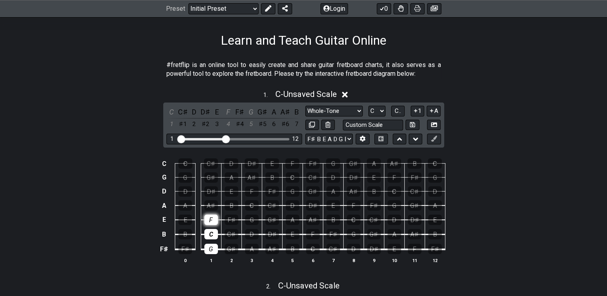
click at [212, 220] on div "F" at bounding box center [211, 220] width 14 height 10
click at [214, 232] on div "C" at bounding box center [211, 234] width 14 height 10
click at [214, 221] on div "F" at bounding box center [211, 220] width 14 height 10
click at [211, 249] on div "G" at bounding box center [211, 249] width 14 height 10
click at [211, 232] on div "C" at bounding box center [211, 234] width 14 height 10
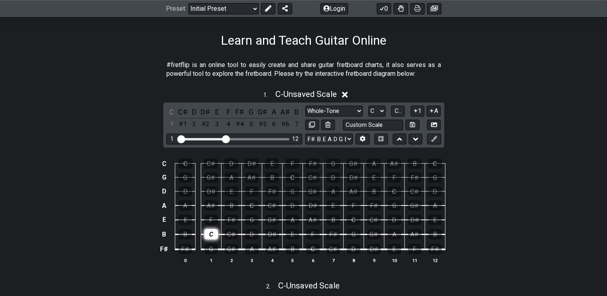
click at [215, 234] on div "C" at bounding box center [211, 234] width 14 height 10
